Goal: Information Seeking & Learning: Learn about a topic

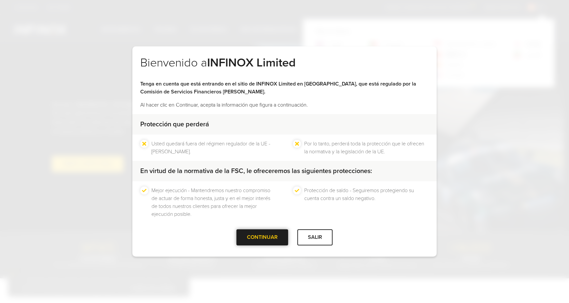
click at [278, 239] on div "CONTINUAR" at bounding box center [262, 237] width 52 height 16
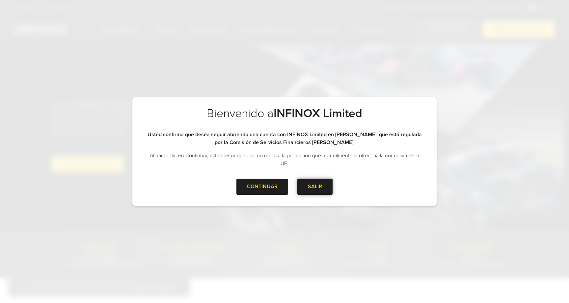
click at [315, 187] on div at bounding box center [315, 187] width 0 height 0
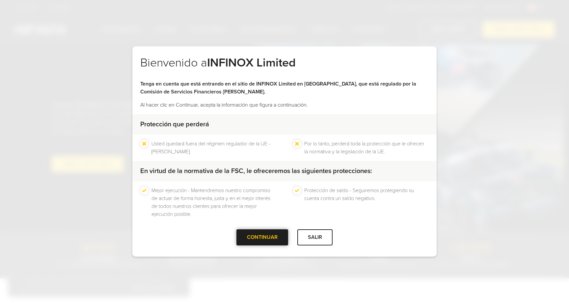
click at [262, 237] on div at bounding box center [262, 237] width 0 height 0
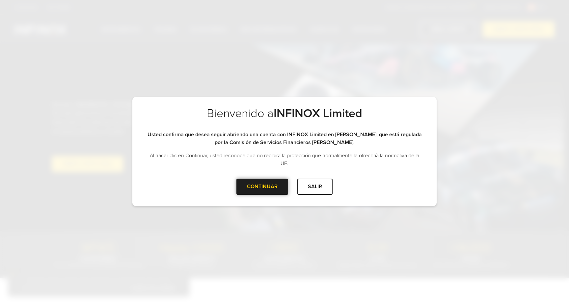
click at [262, 187] on div at bounding box center [262, 187] width 0 height 0
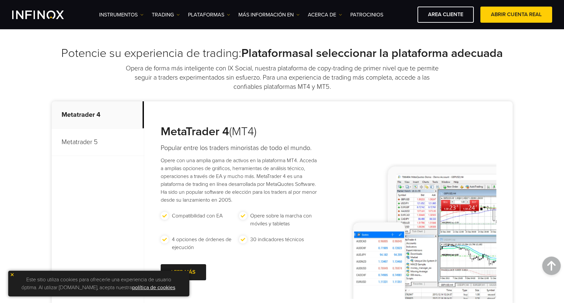
scroll to position [242, 0]
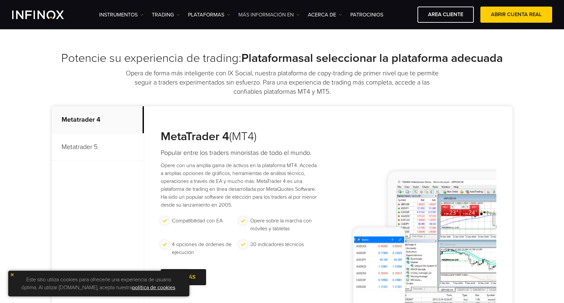
click at [268, 14] on link "Más información en" at bounding box center [268, 15] width 61 height 8
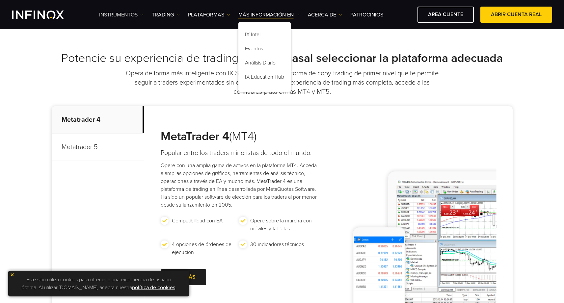
click at [131, 12] on link "Instrumentos" at bounding box center [121, 15] width 44 height 8
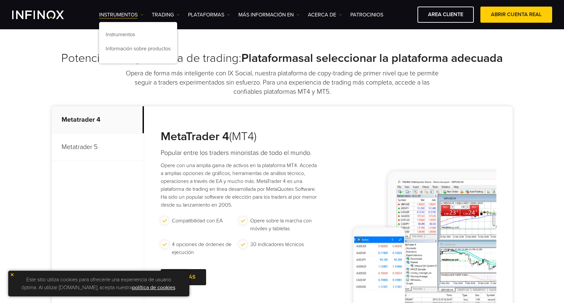
click at [42, 13] on img "INFINOX Logo" at bounding box center [38, 15] width 52 height 9
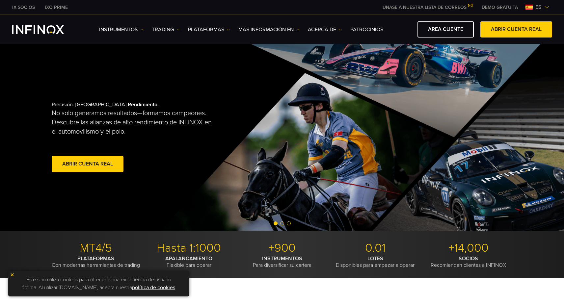
click at [542, 7] on span "es" at bounding box center [539, 7] width 12 height 8
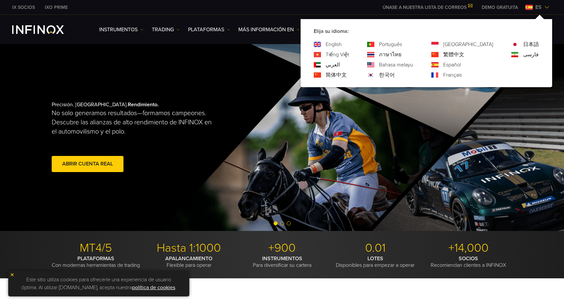
click at [342, 44] on link "English" at bounding box center [334, 44] width 16 height 8
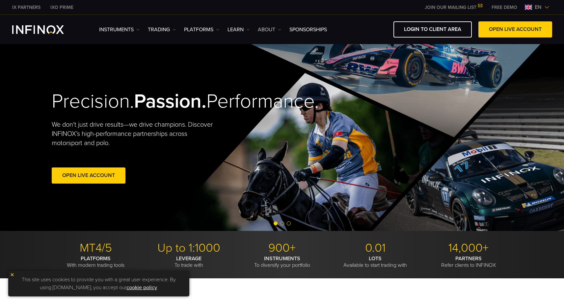
click at [279, 30] on img at bounding box center [279, 29] width 3 height 3
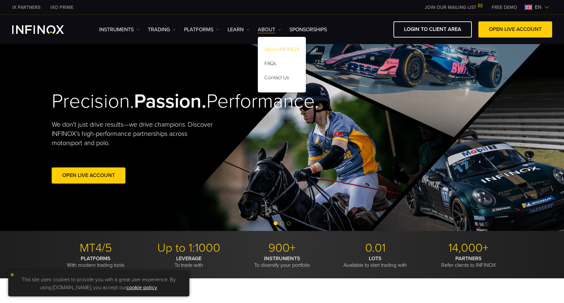
click at [281, 49] on link "About INFINOX" at bounding box center [282, 50] width 48 height 14
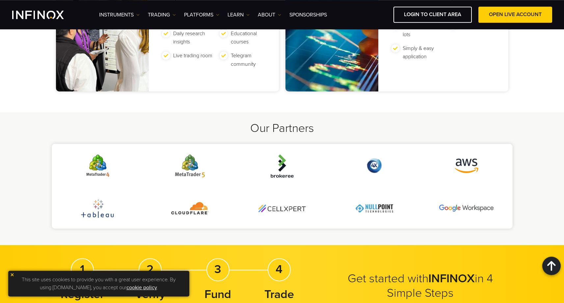
scroll to position [1370, 0]
